Goal: Book appointment/travel/reservation

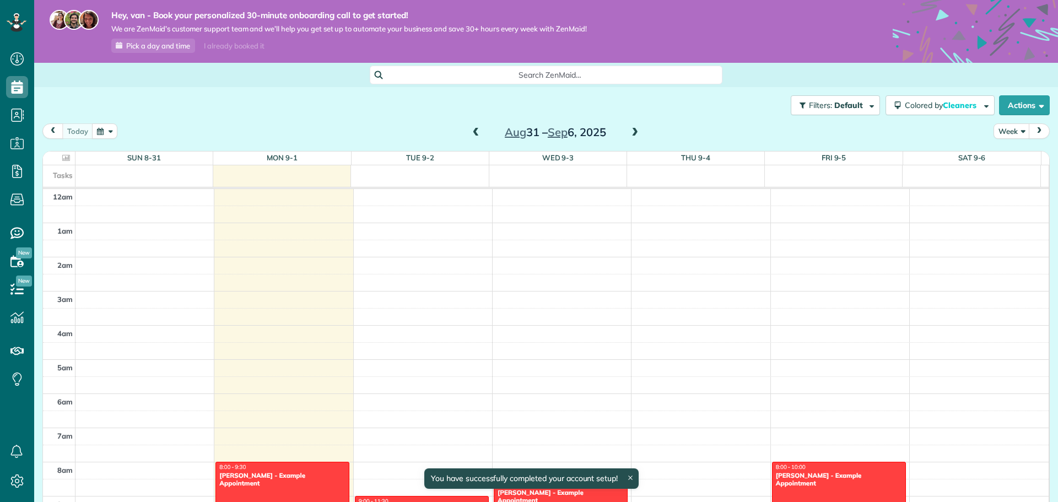
scroll to position [240, 0]
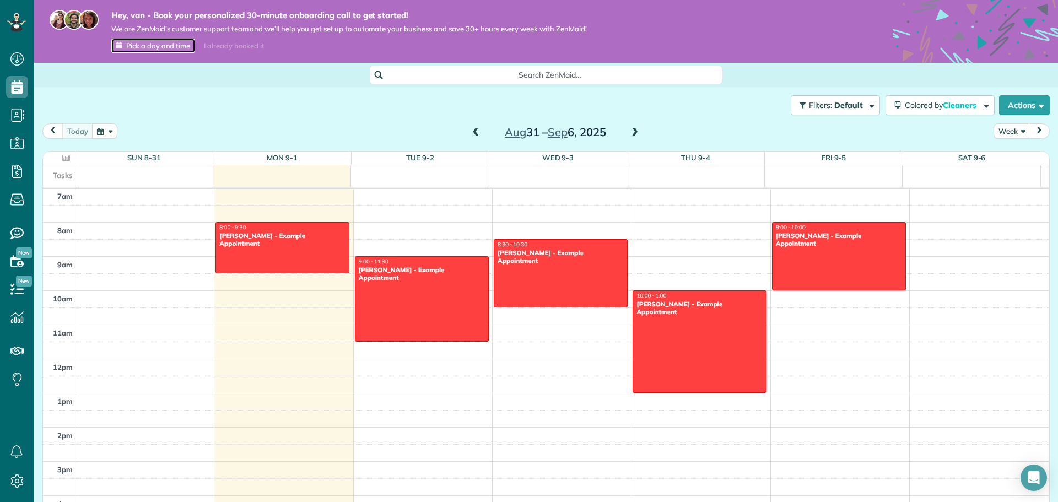
click at [170, 48] on span "Pick a day and time" at bounding box center [158, 45] width 64 height 9
click at [174, 45] on span "Pick a day and time" at bounding box center [158, 45] width 64 height 9
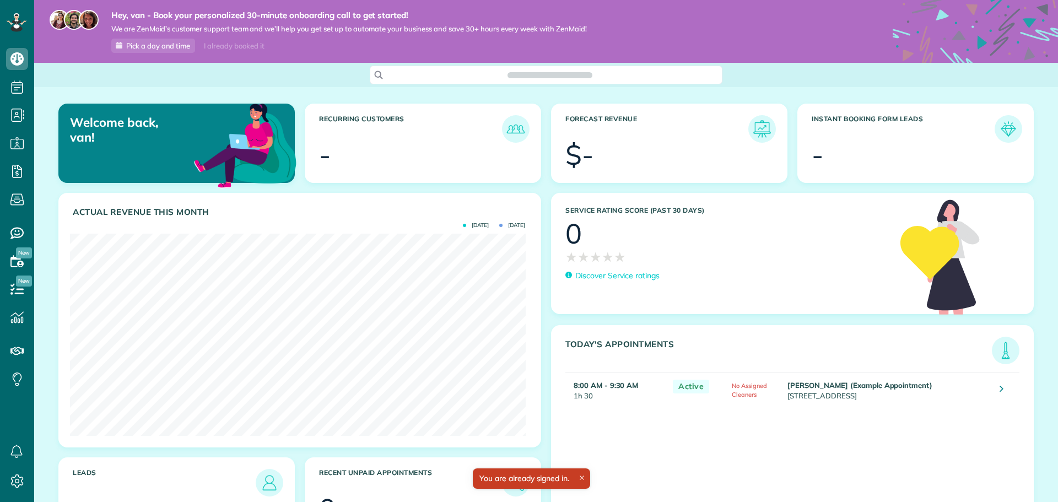
scroll to position [202, 455]
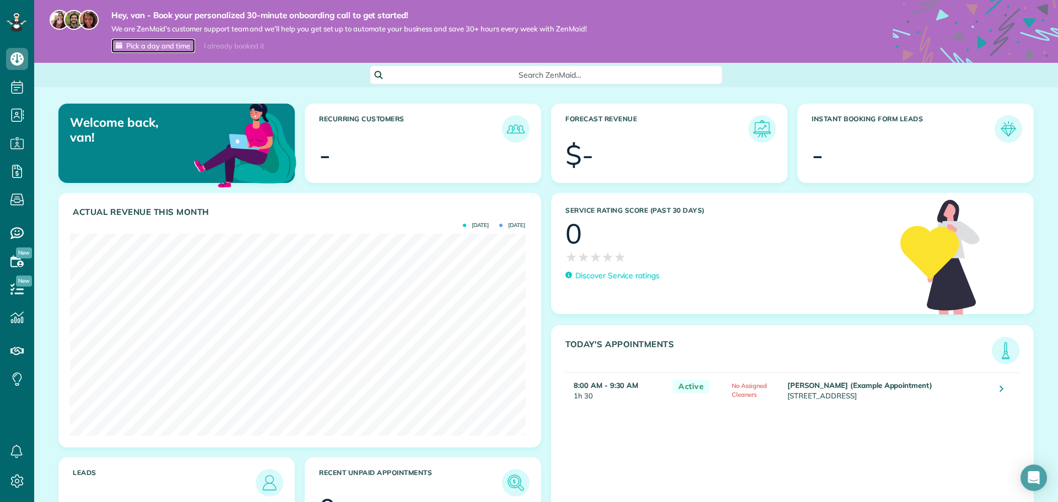
click at [166, 44] on span "Pick a day and time" at bounding box center [158, 45] width 64 height 9
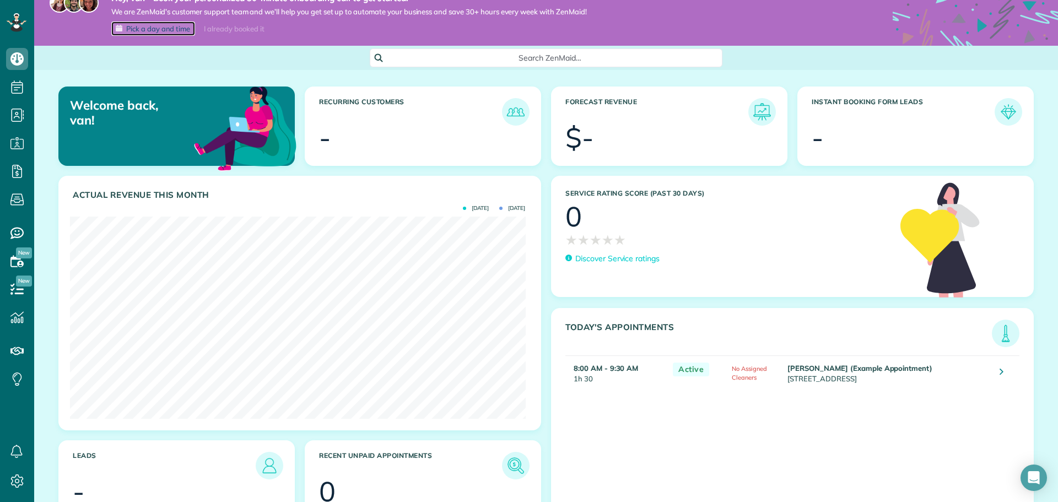
scroll to position [0, 0]
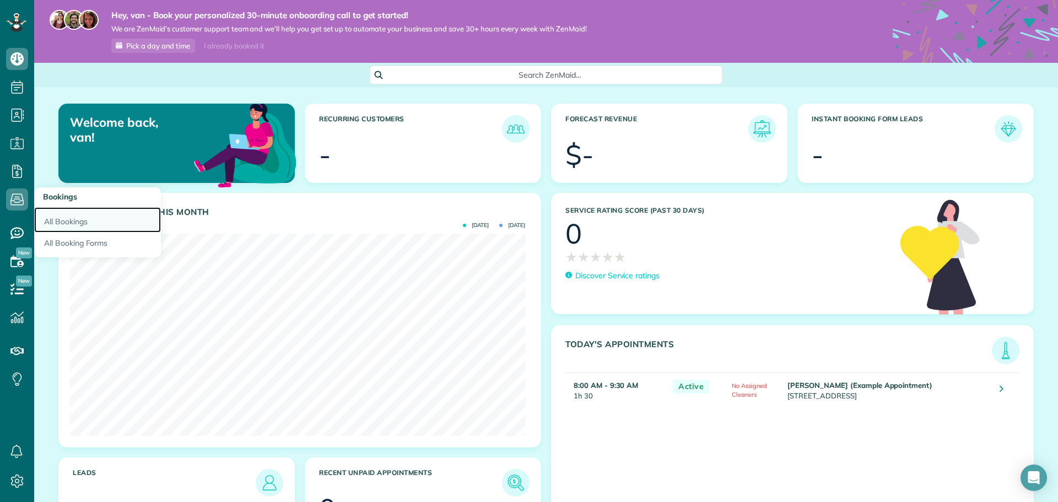
click at [55, 221] on link "All Bookings" at bounding box center [97, 219] width 127 height 25
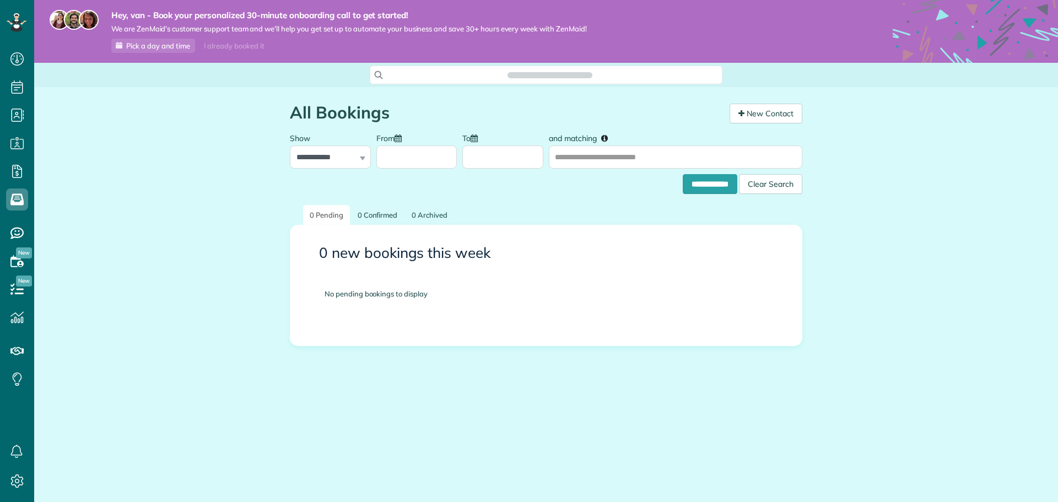
scroll to position [5, 5]
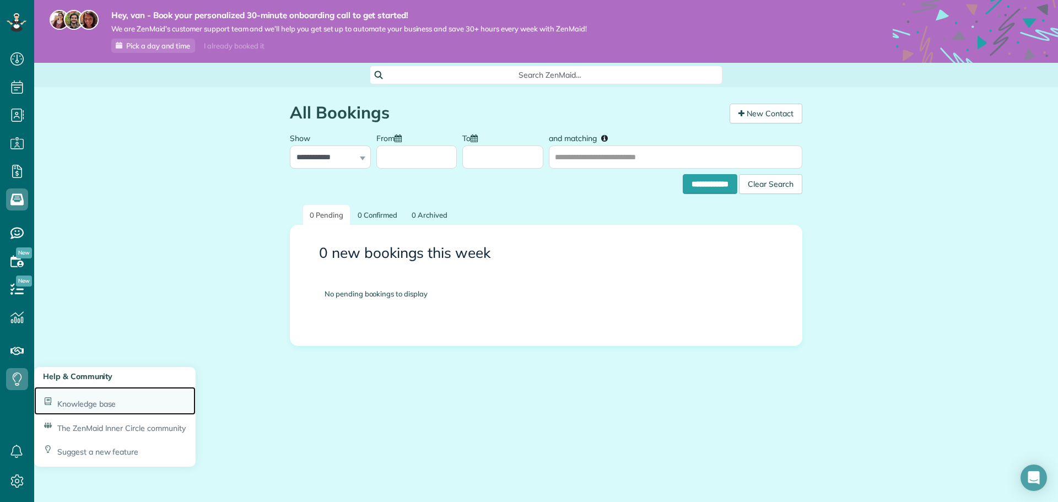
click at [85, 401] on span "Knowledge base" at bounding box center [86, 404] width 58 height 10
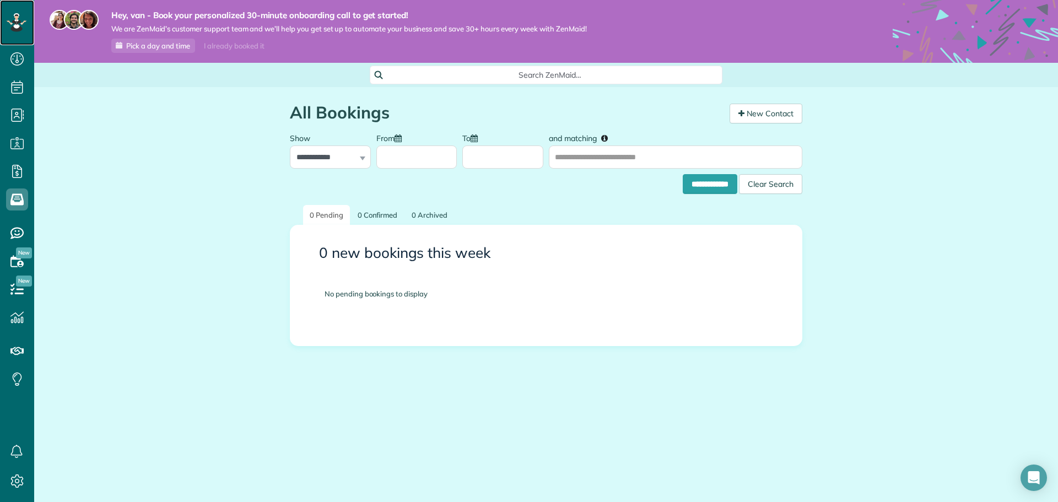
click at [17, 19] on icon at bounding box center [16, 20] width 2 height 2
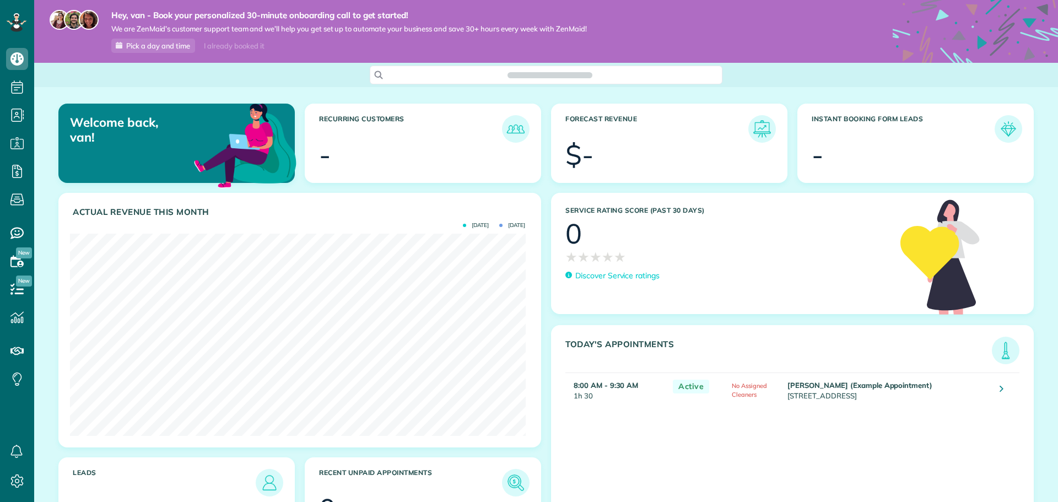
scroll to position [5, 5]
click at [14, 63] on use at bounding box center [16, 58] width 13 height 13
click at [20, 17] on icon at bounding box center [17, 22] width 20 height 19
click at [18, 477] on icon at bounding box center [17, 481] width 22 height 22
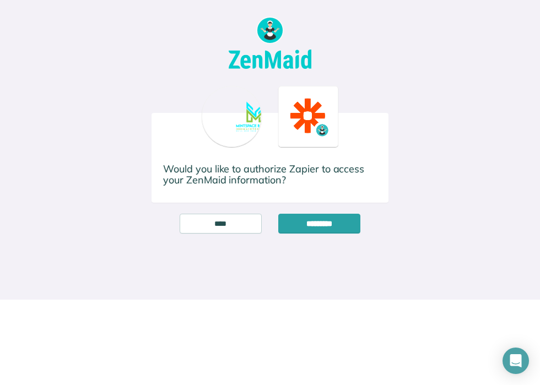
drag, startPoint x: 232, startPoint y: 124, endPoint x: 220, endPoint y: 121, distance: 12.0
click at [220, 121] on div at bounding box center [232, 116] width 60 height 61
click at [293, 219] on input "*********" at bounding box center [319, 224] width 82 height 20
